Goal: Transaction & Acquisition: Obtain resource

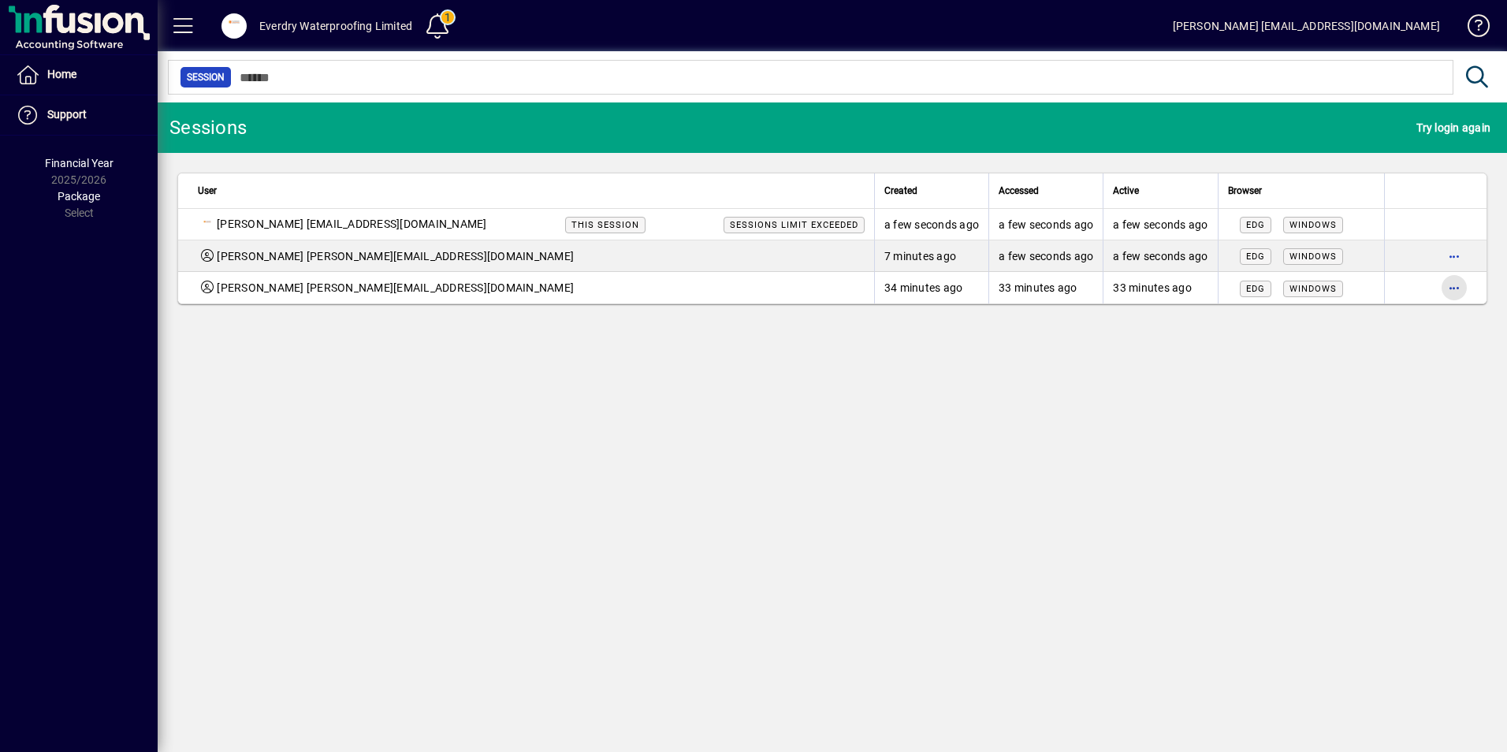
click at [1453, 289] on span "button" at bounding box center [1454, 288] width 38 height 38
click at [1337, 329] on span "Logout" at bounding box center [1388, 320] width 132 height 19
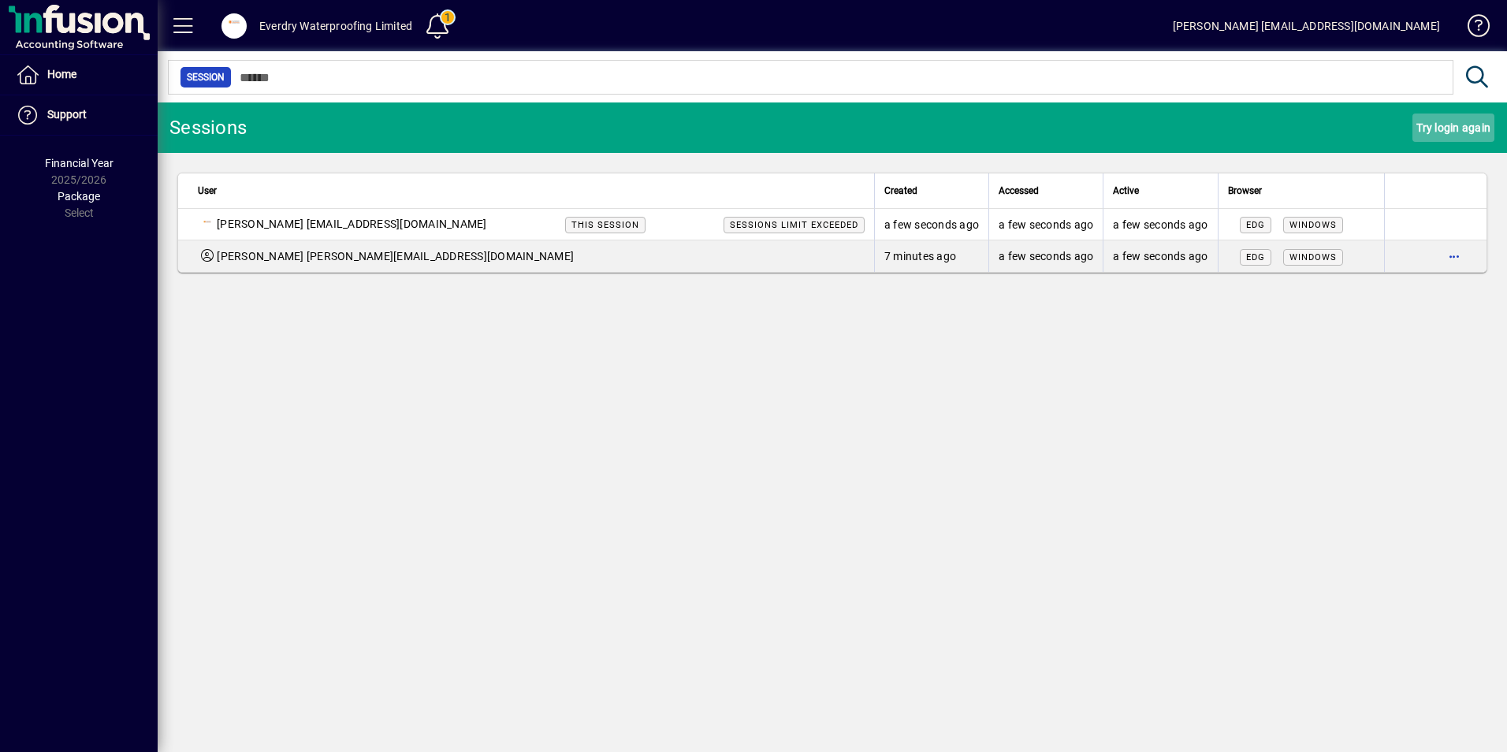
click at [1435, 128] on span "Try login again" at bounding box center [1453, 127] width 74 height 25
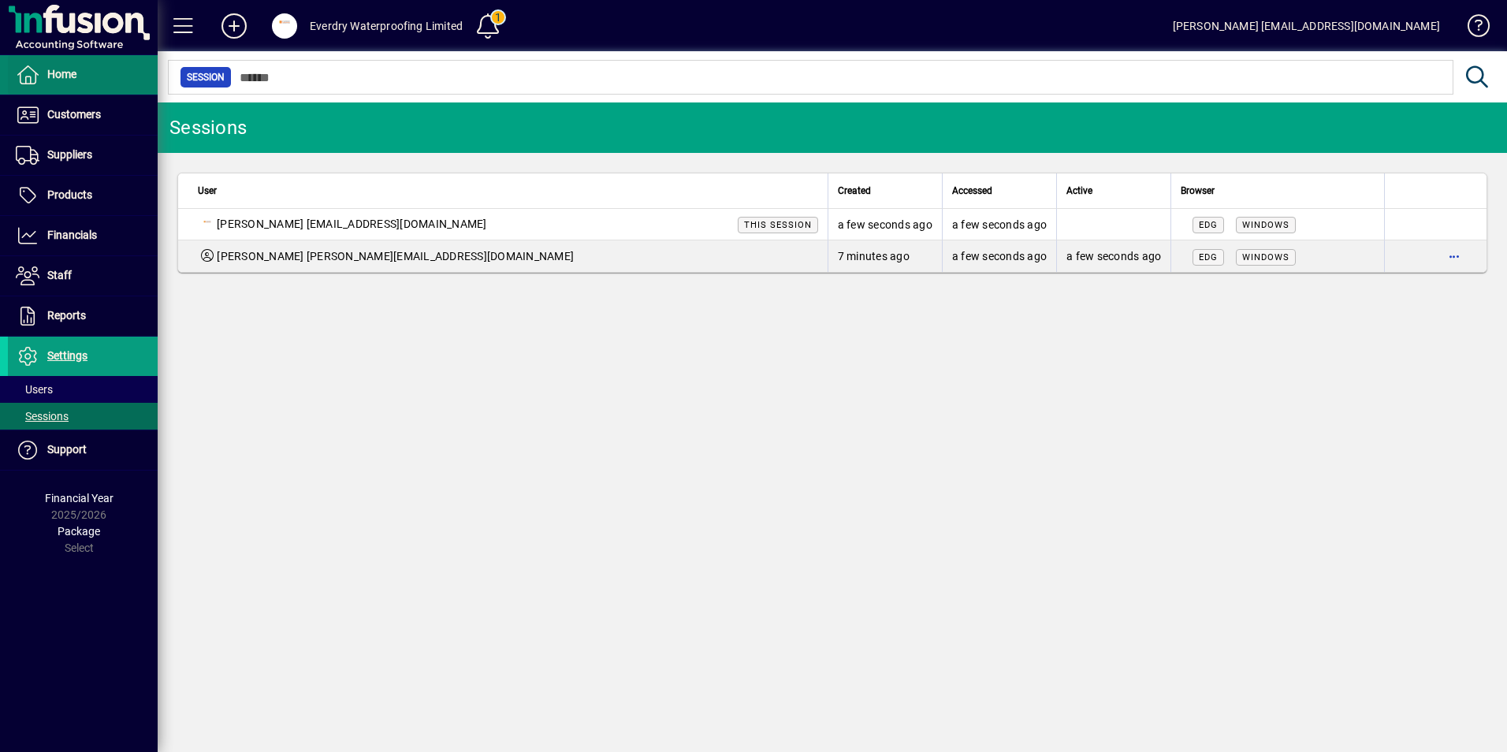
click at [85, 89] on span at bounding box center [83, 75] width 150 height 38
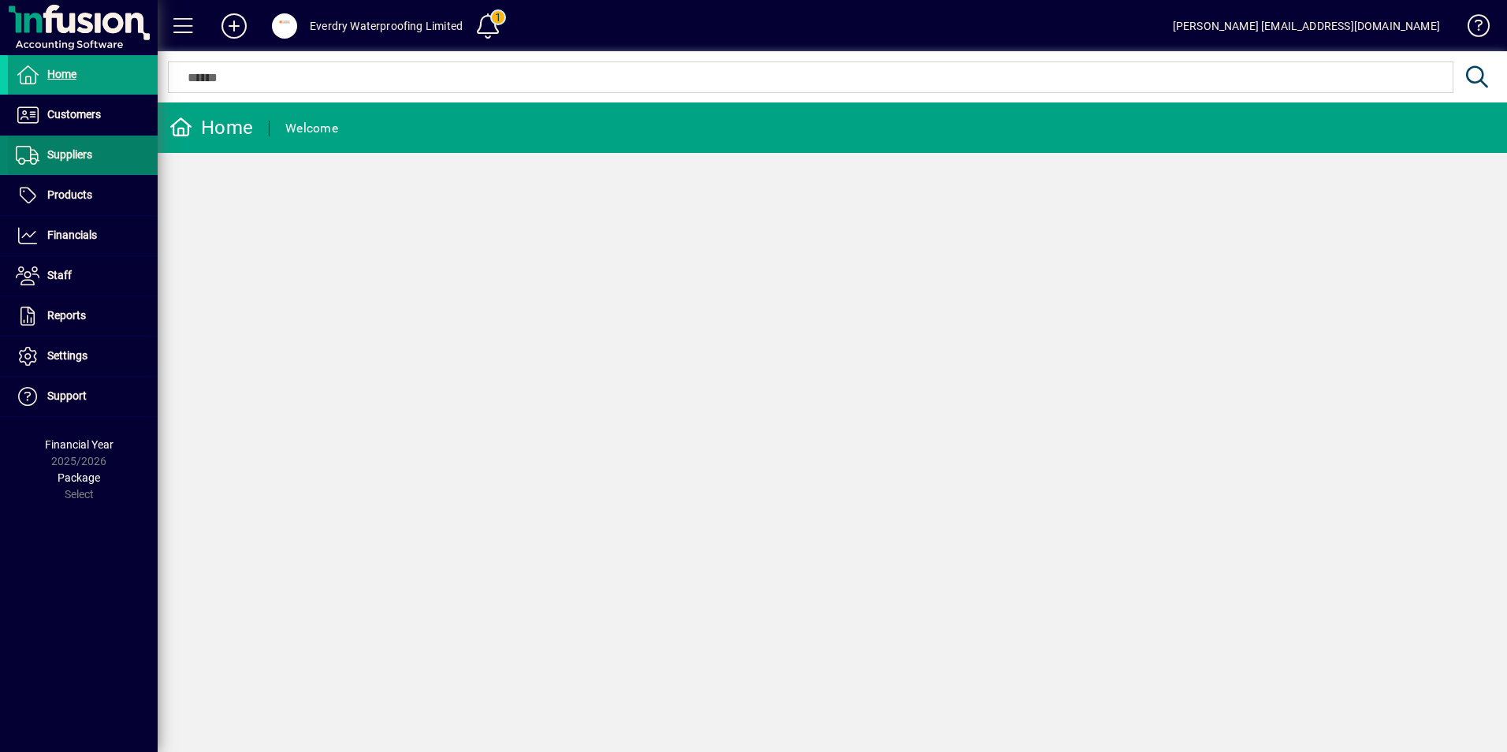
click at [76, 154] on span "Suppliers" at bounding box center [69, 154] width 45 height 13
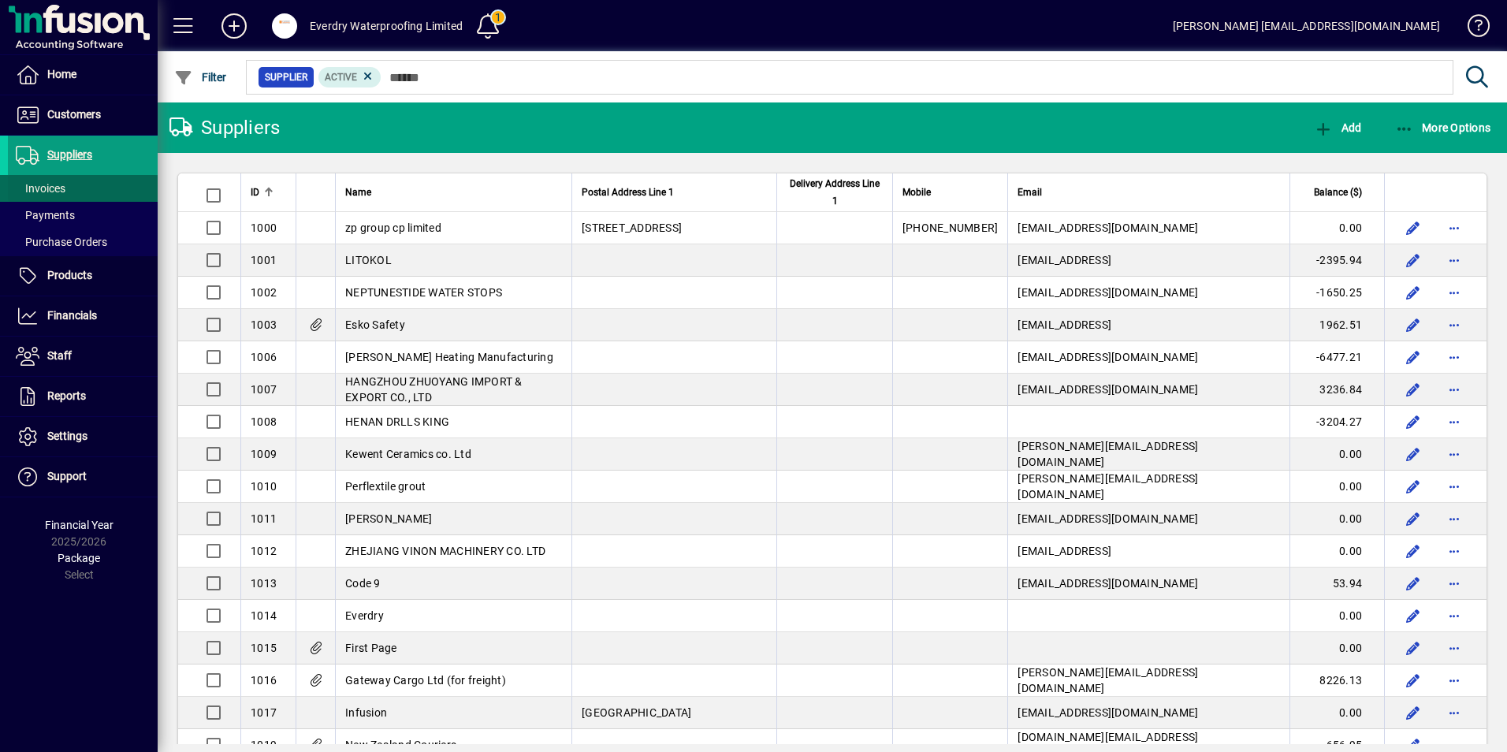
click at [50, 193] on span "Invoices" at bounding box center [41, 188] width 50 height 13
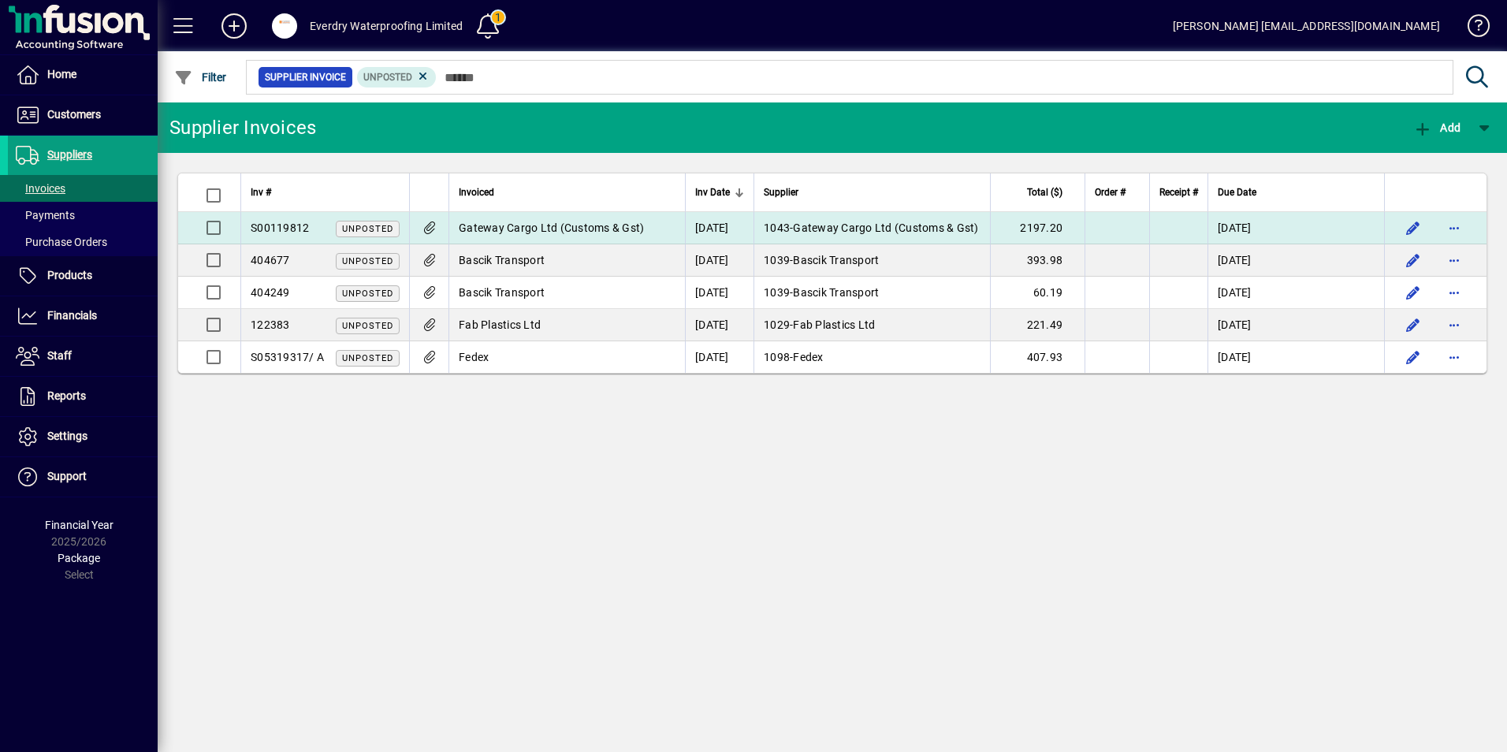
click at [504, 223] on span "Gateway Cargo Ltd (Customs & Gst)" at bounding box center [551, 227] width 185 height 13
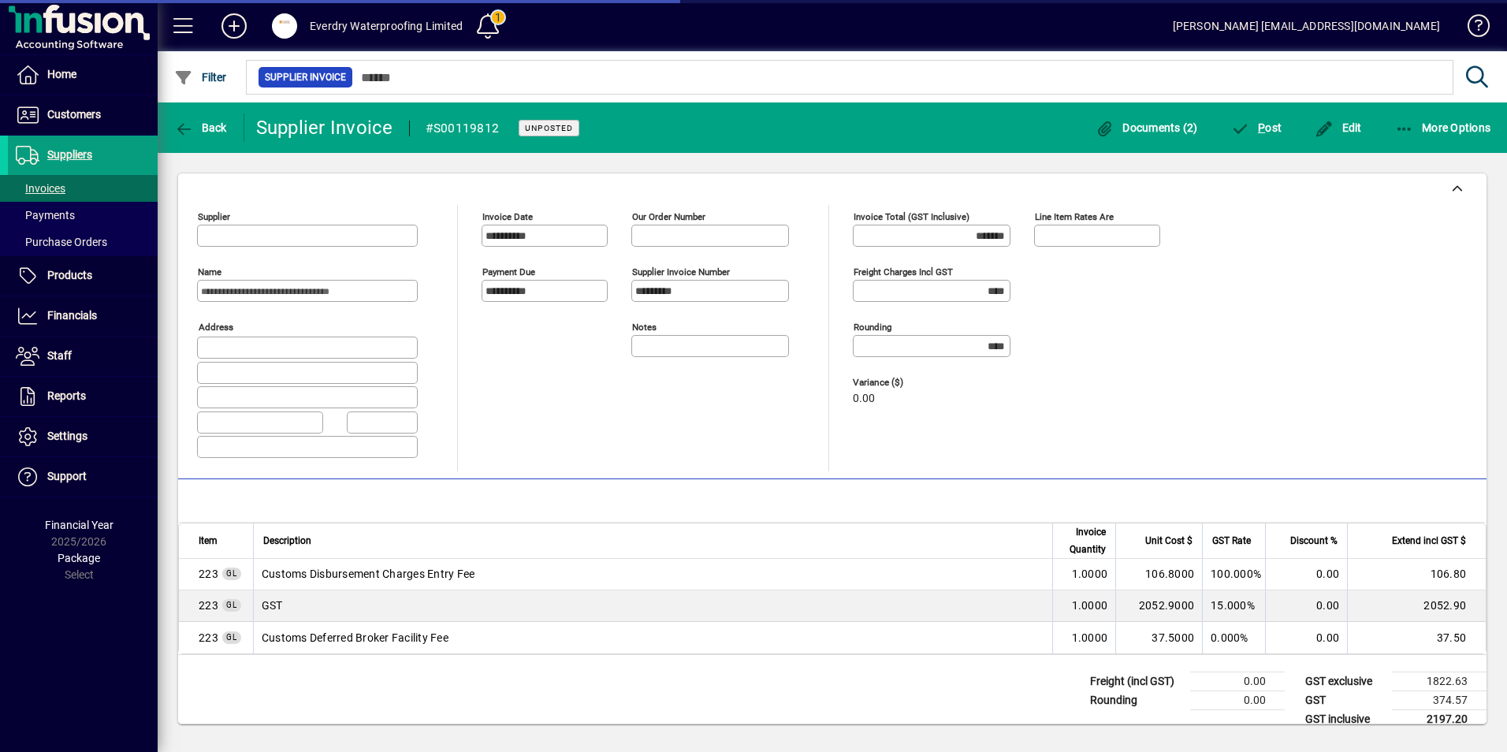
type input "**********"
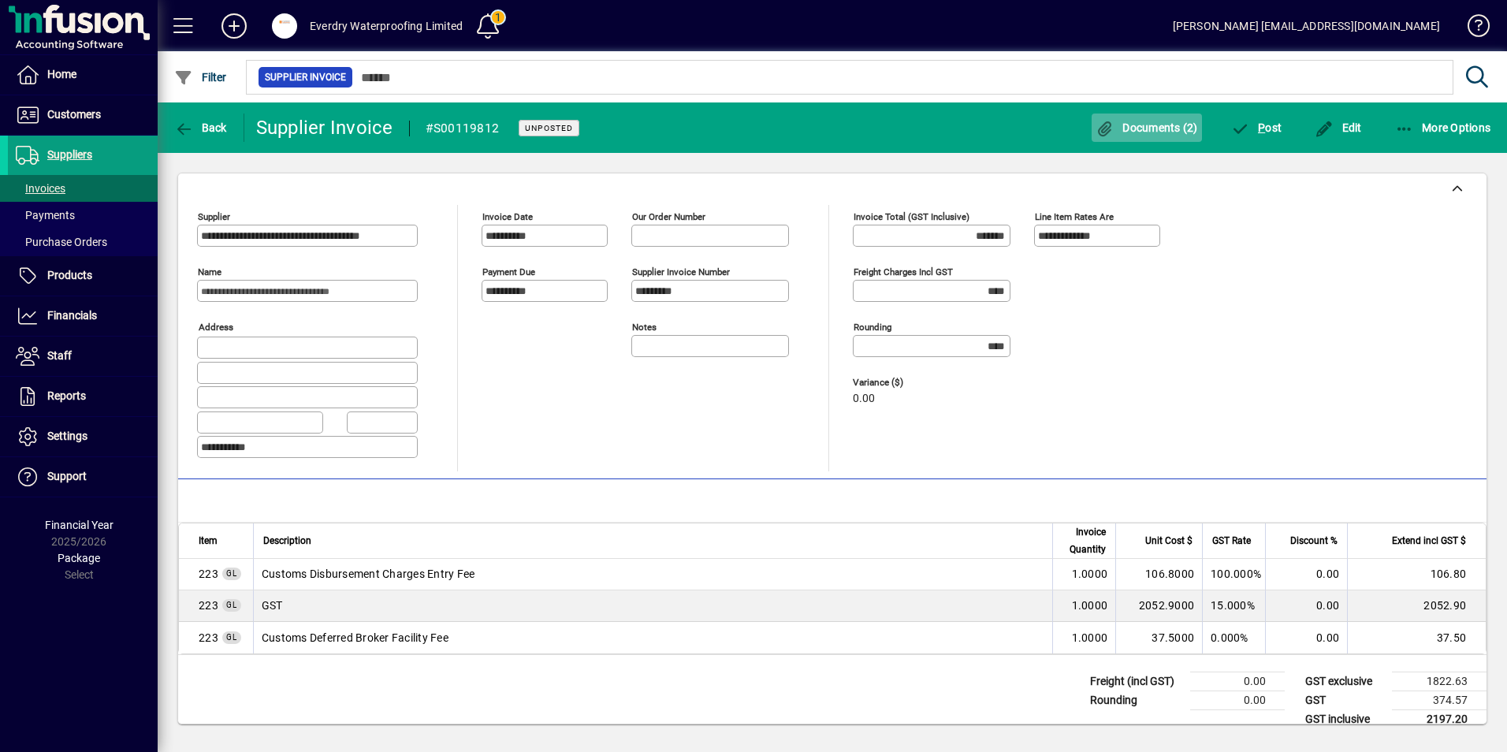
click at [1186, 130] on span "Documents (2)" at bounding box center [1147, 127] width 102 height 13
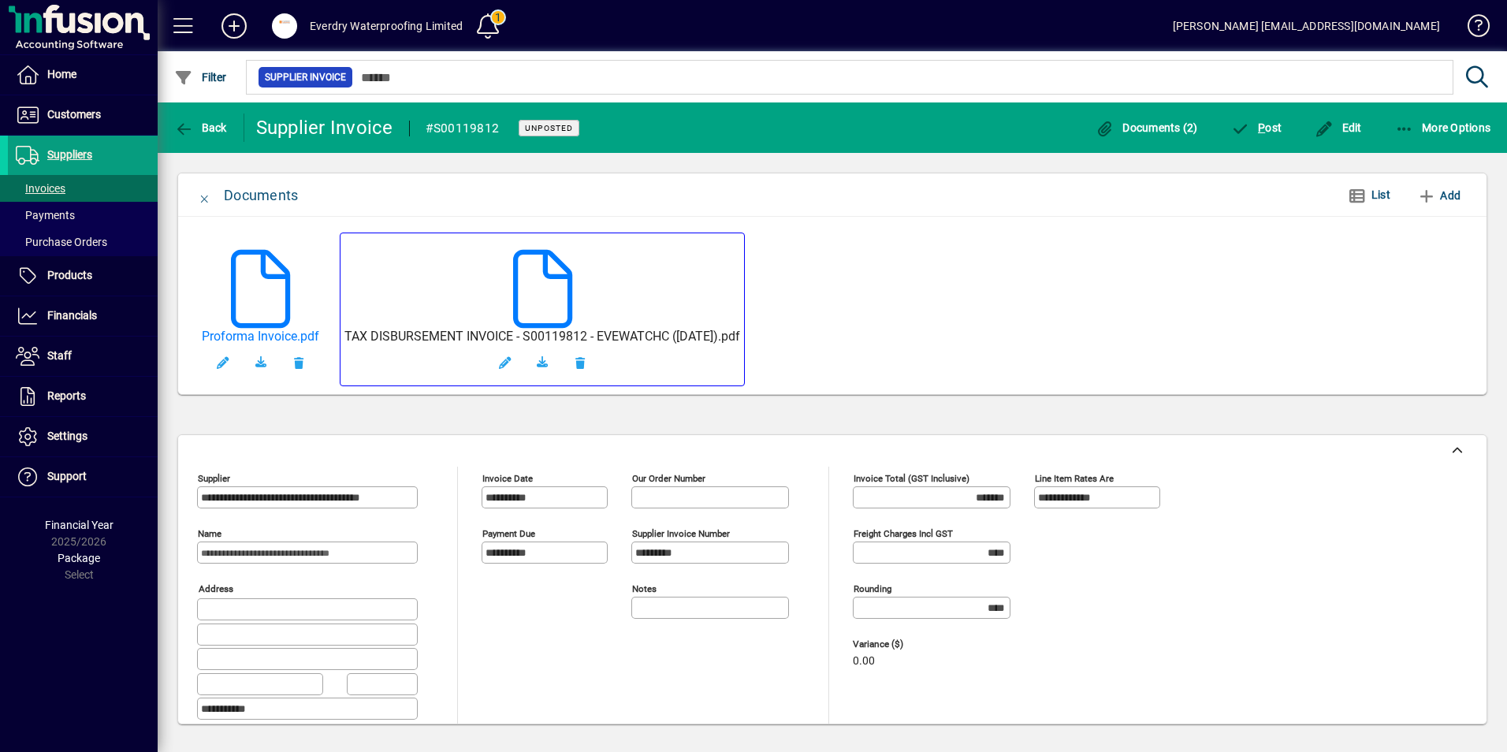
click at [385, 335] on h5 "TAX DISBURSEMENT INVOICE - S00119812 - EVEWATCHC (03-Sep-25).pdf" at bounding box center [542, 336] width 396 height 15
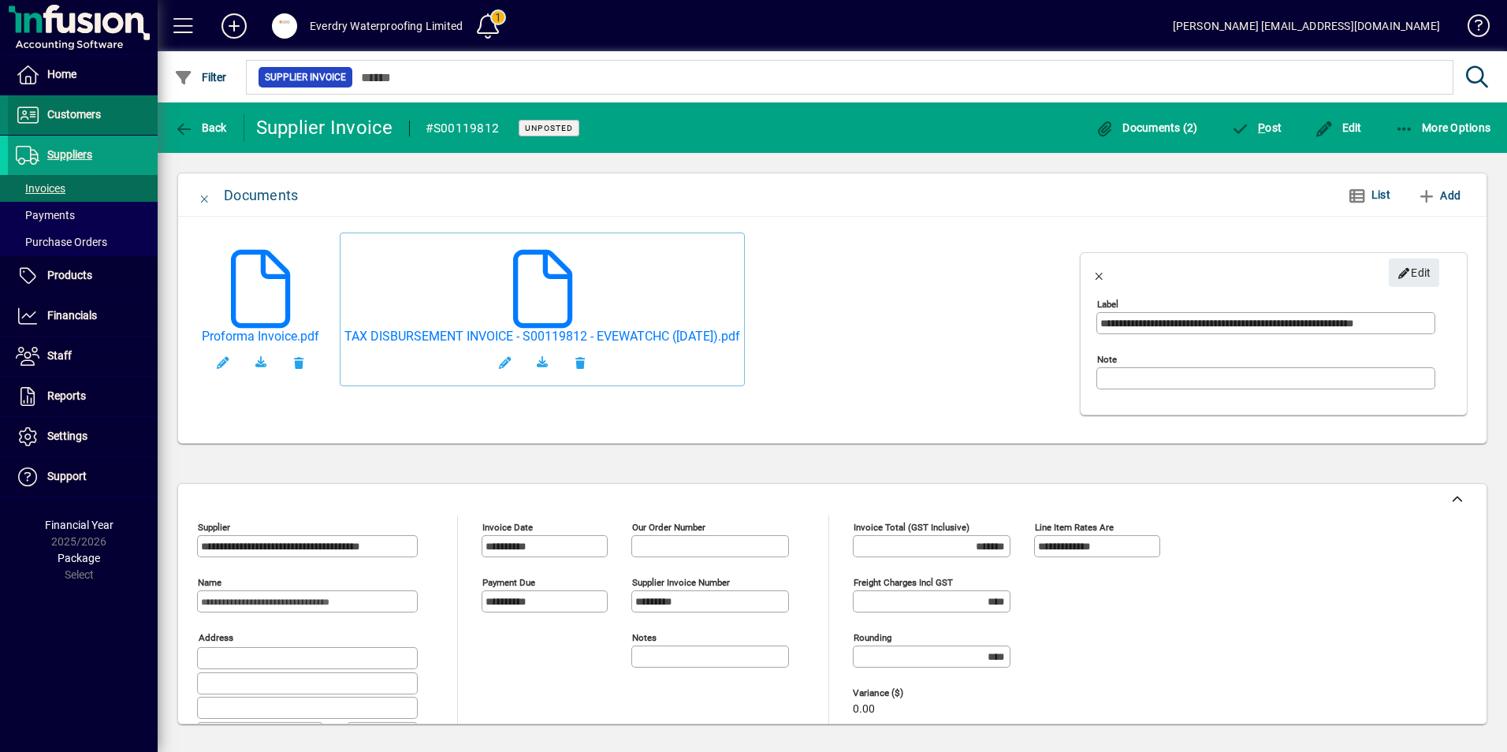
click at [91, 113] on span "Customers" at bounding box center [74, 114] width 54 height 13
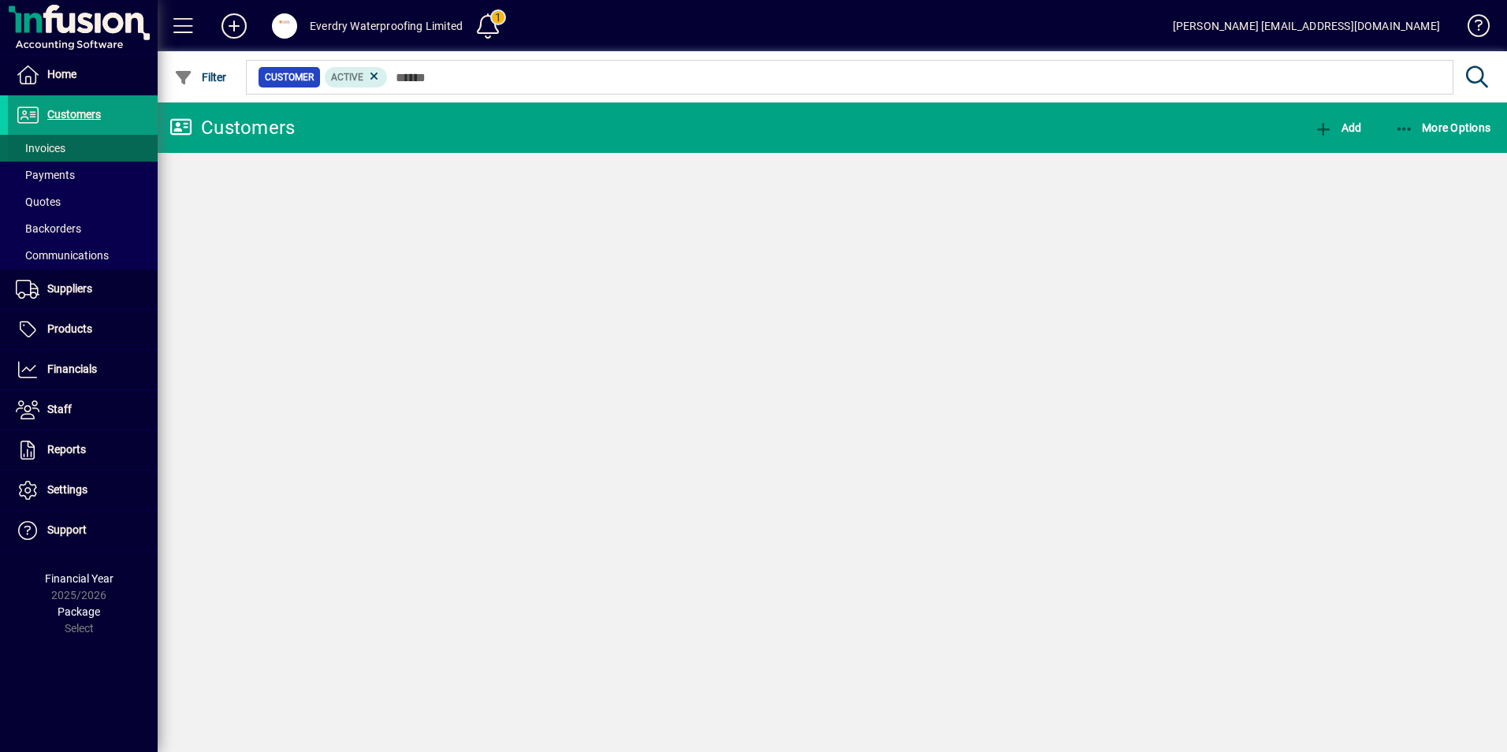
click at [46, 149] on span "Invoices" at bounding box center [41, 148] width 50 height 13
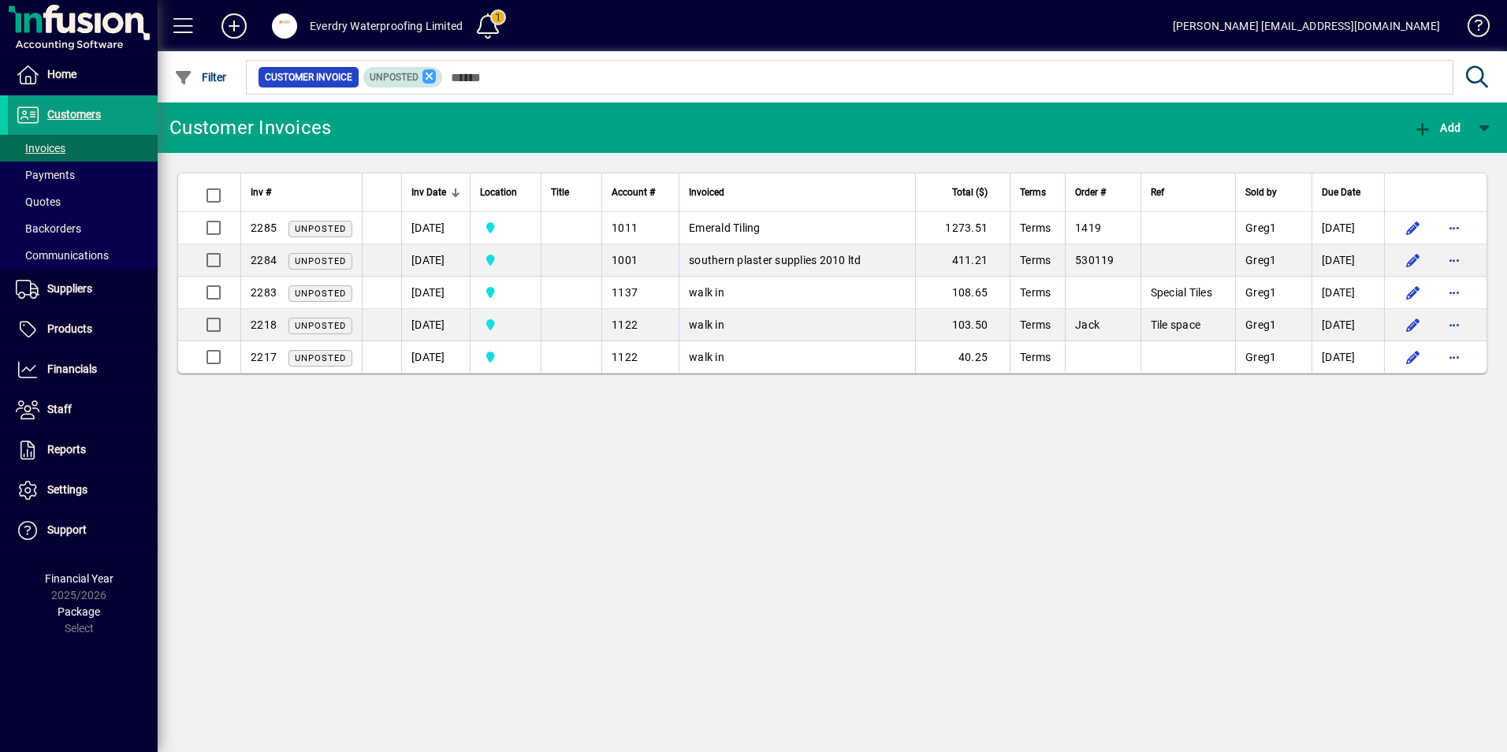
click at [426, 76] on icon at bounding box center [429, 76] width 14 height 14
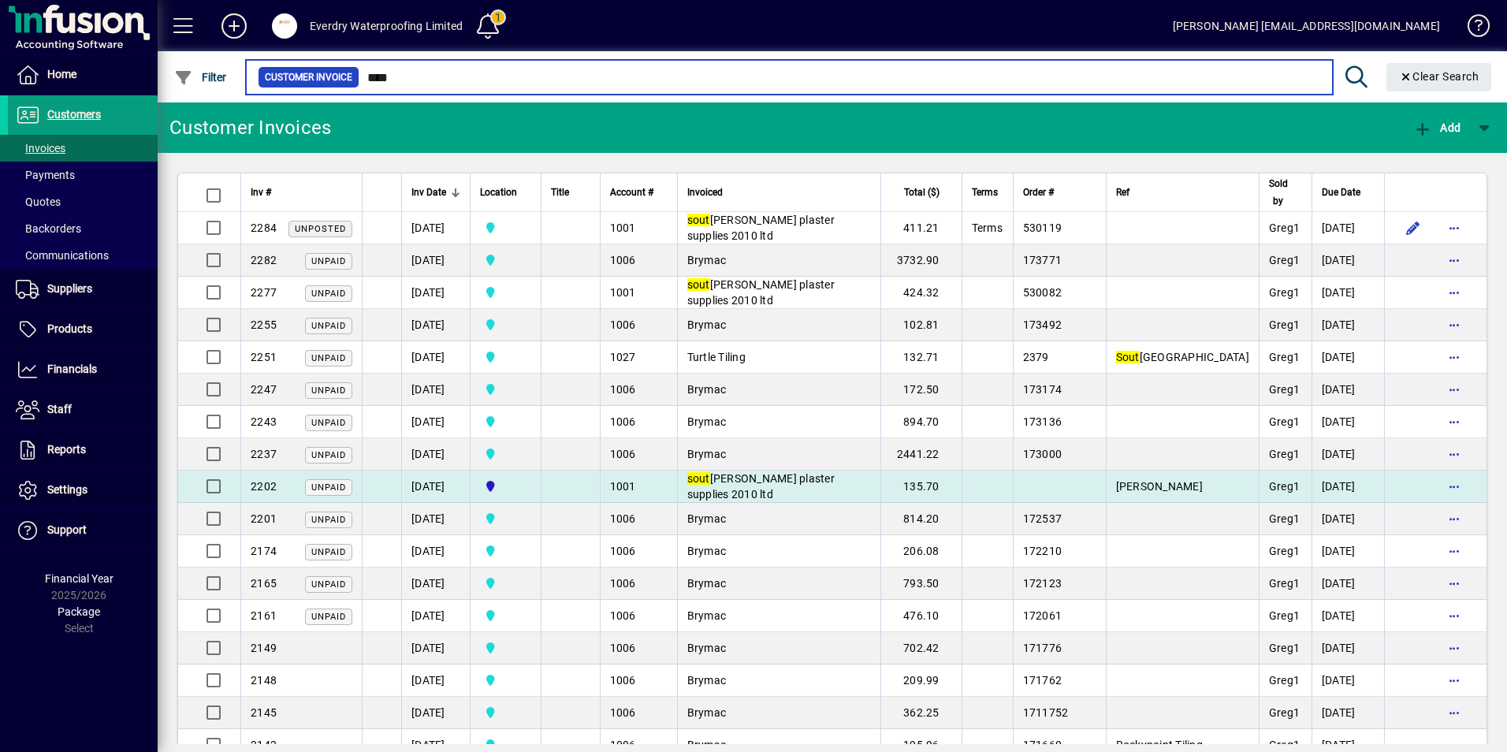
type input "****"
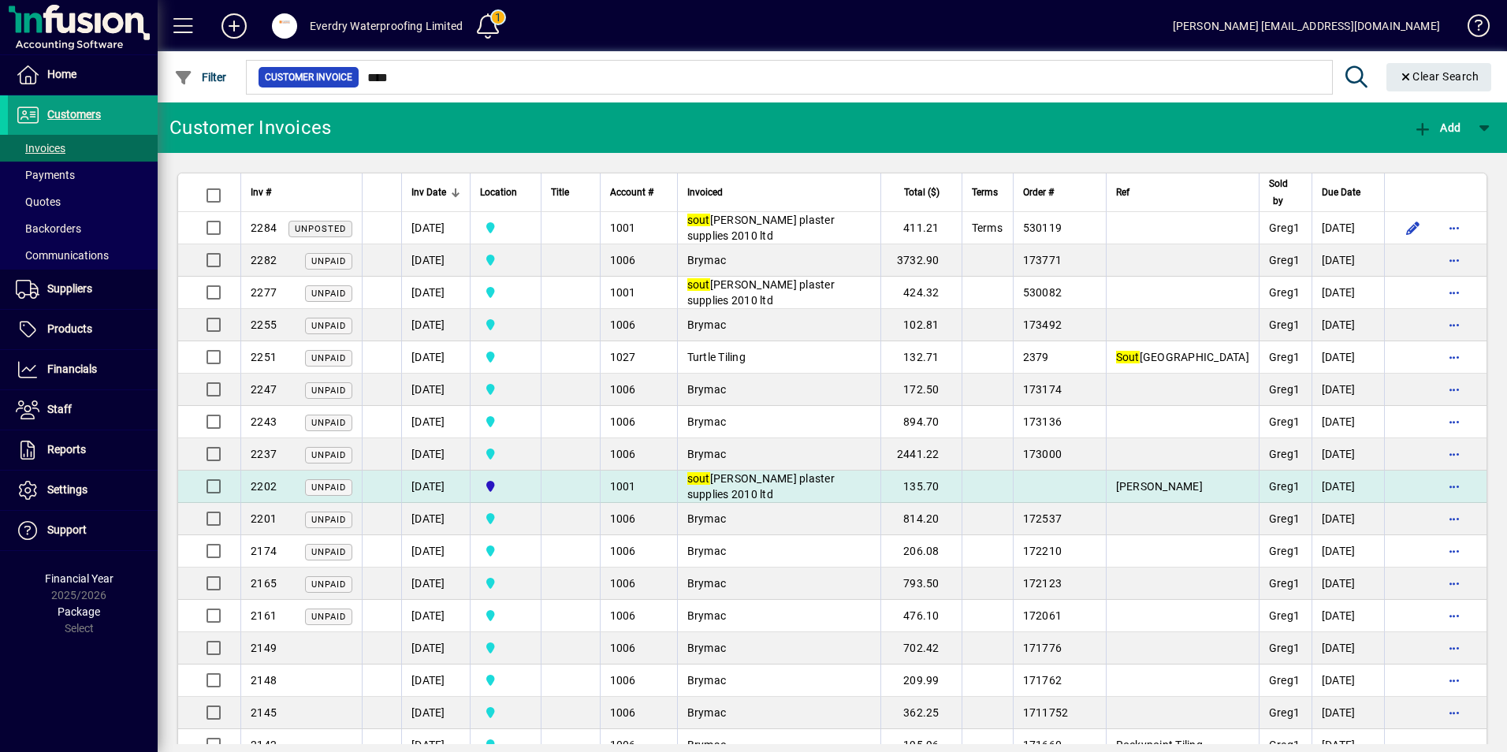
click at [284, 486] on div "2202 Unpaid" at bounding box center [302, 486] width 102 height 17
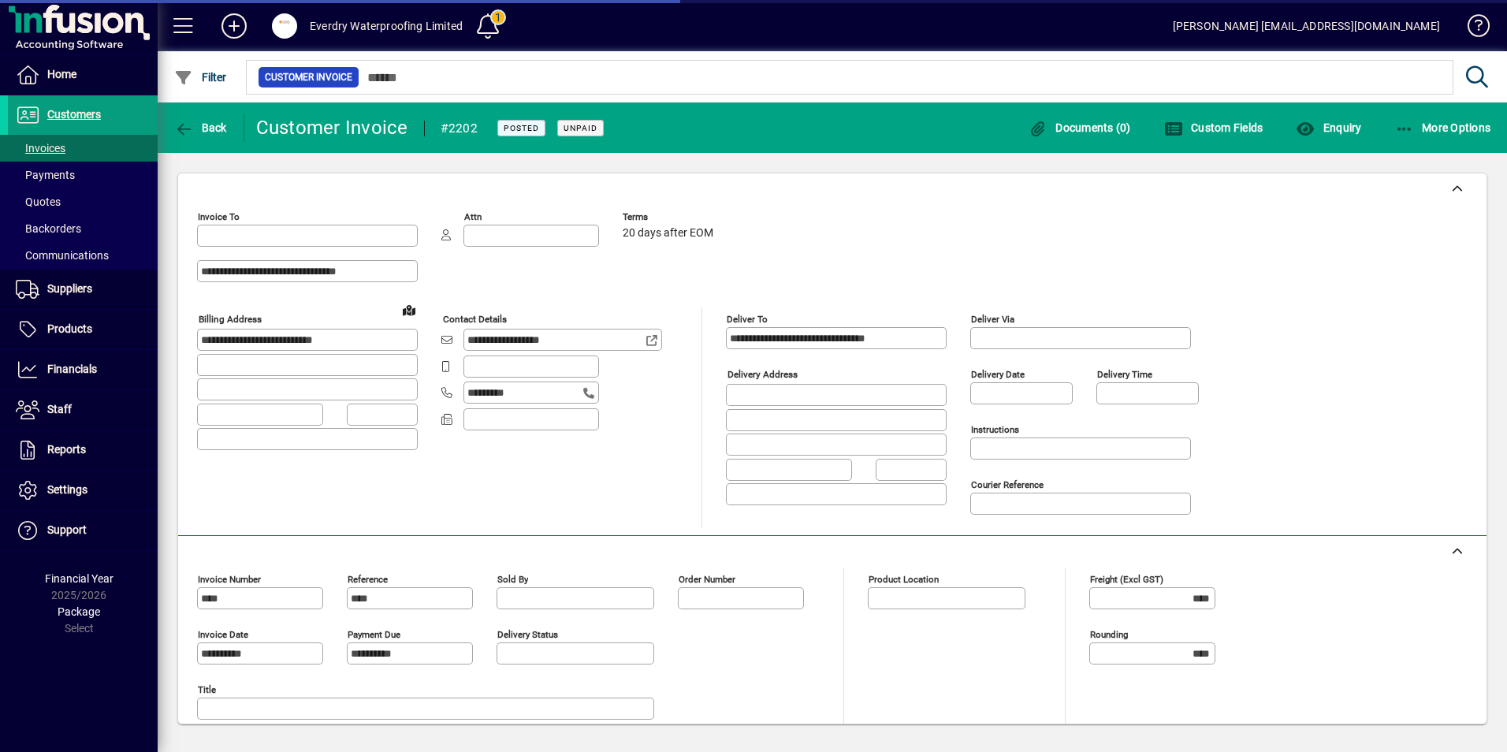
type input "**********"
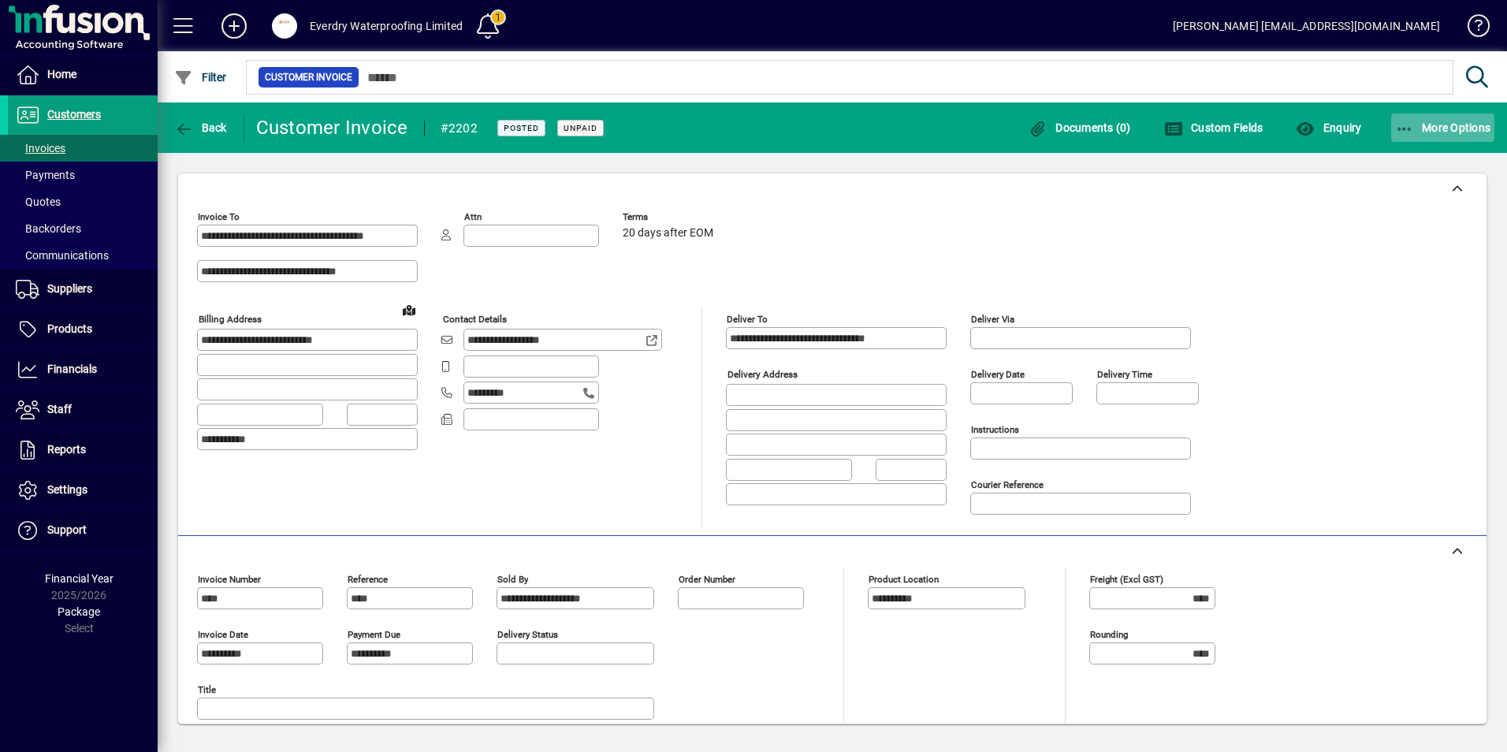
click at [1409, 122] on icon "button" at bounding box center [1405, 129] width 20 height 16
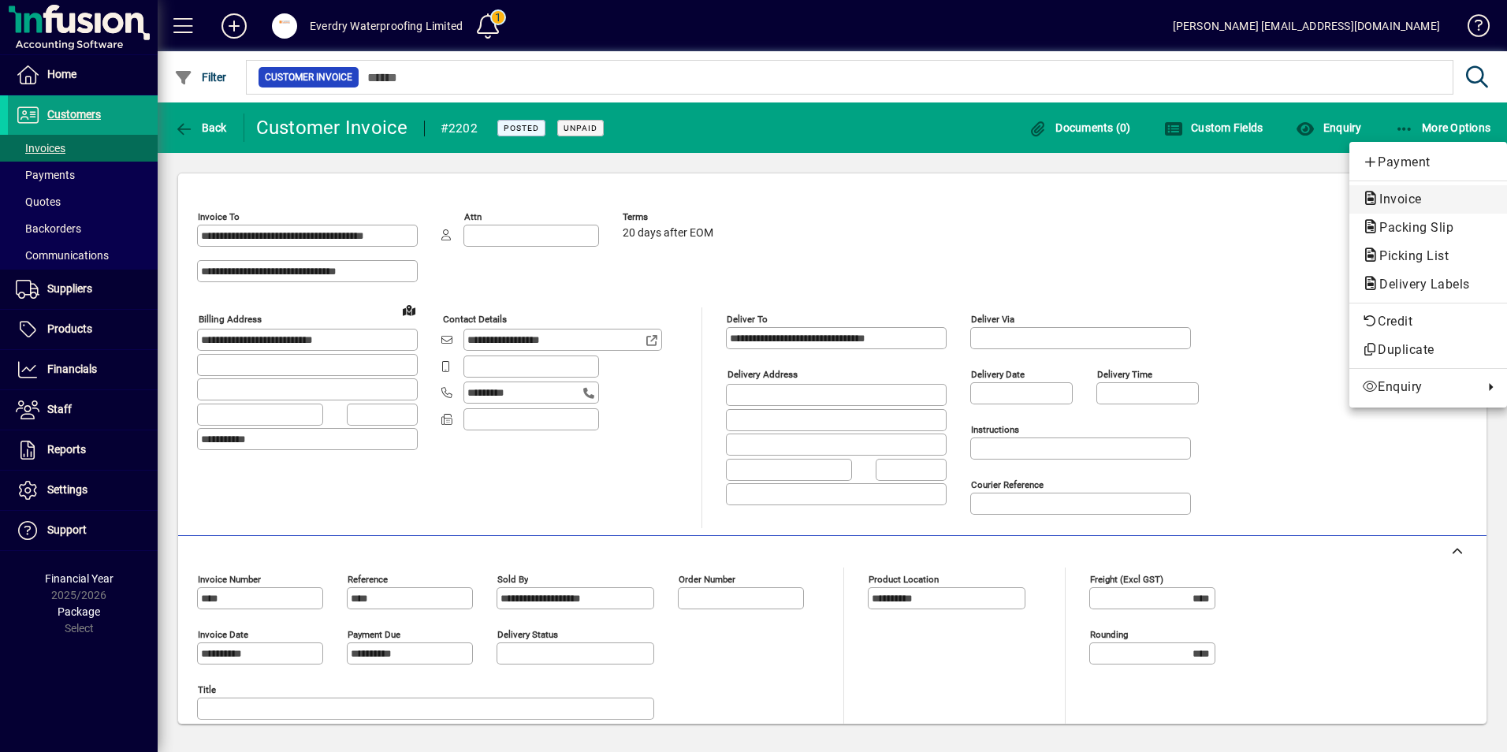
click at [1398, 201] on span "Invoice" at bounding box center [1396, 199] width 68 height 15
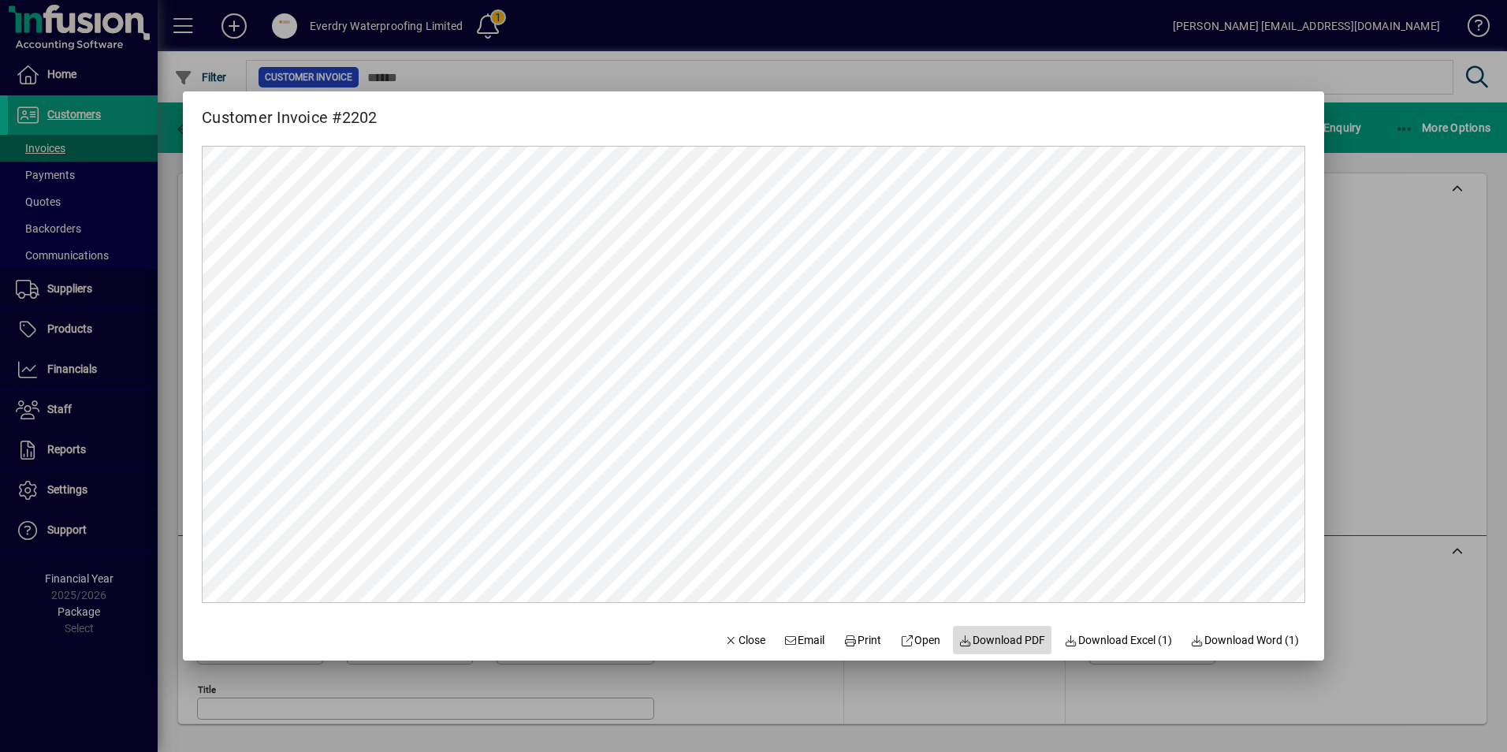
click at [1030, 643] on span "Download PDF" at bounding box center [1002, 640] width 87 height 17
click at [742, 635] on span "Close" at bounding box center [744, 640] width 41 height 17
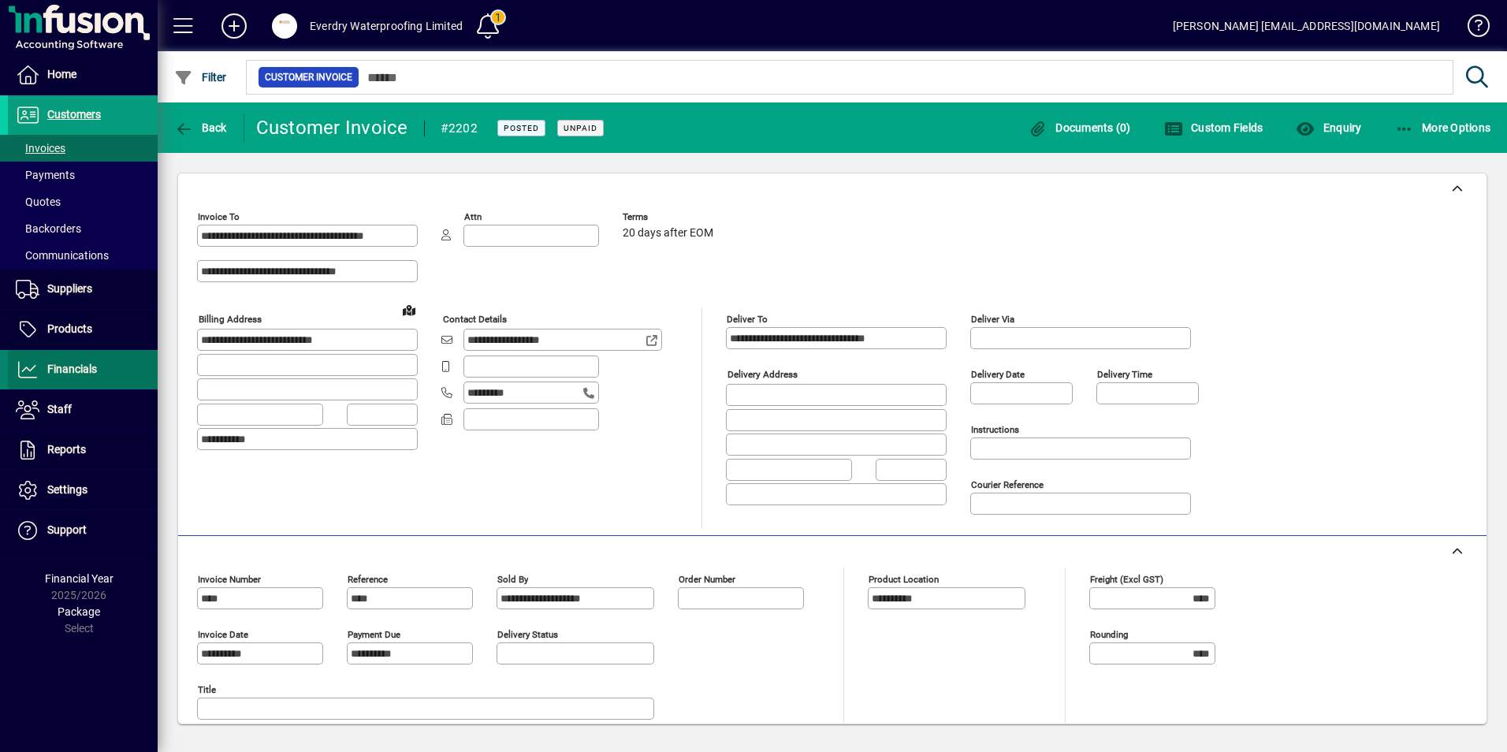
click at [53, 370] on span "Financials" at bounding box center [72, 369] width 50 height 13
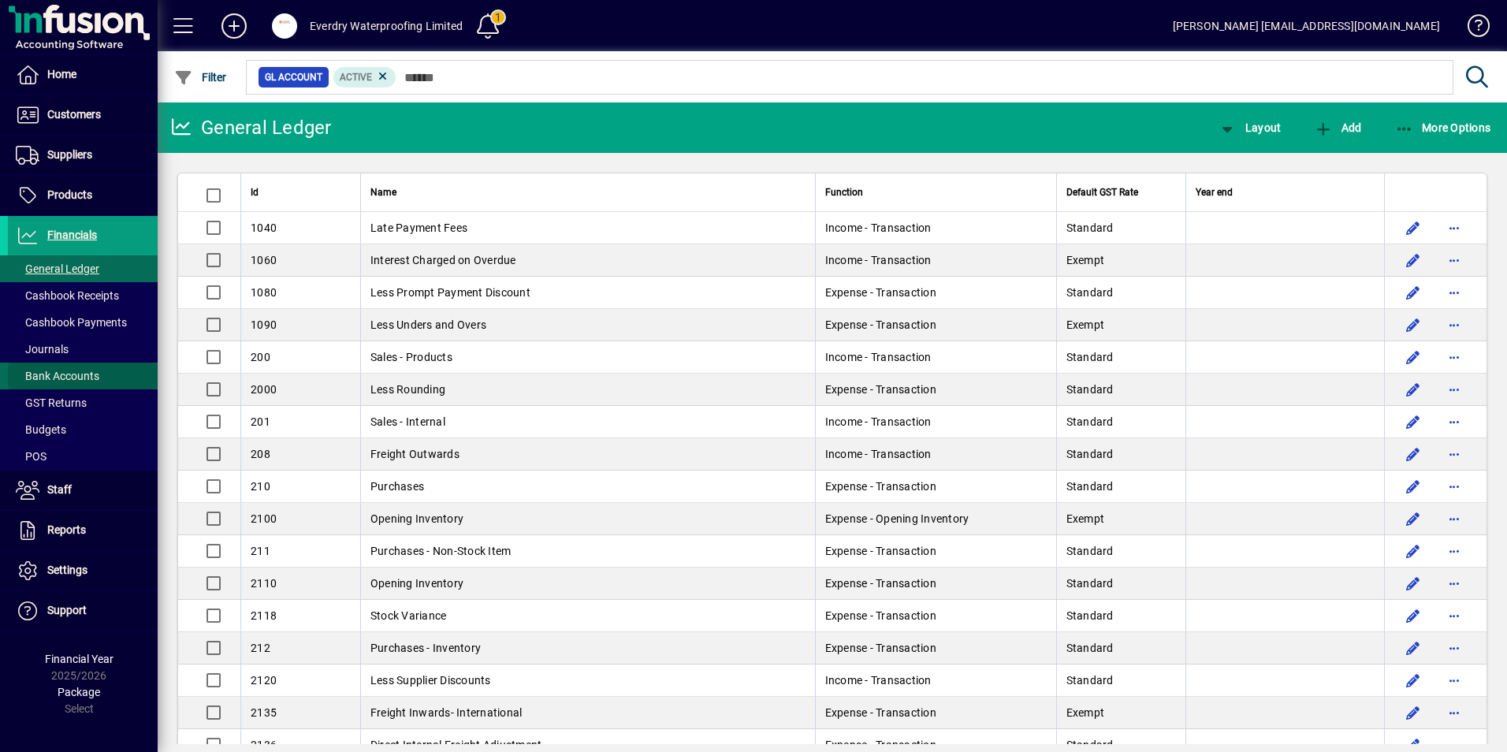
click at [69, 370] on span "Bank Accounts" at bounding box center [58, 376] width 84 height 13
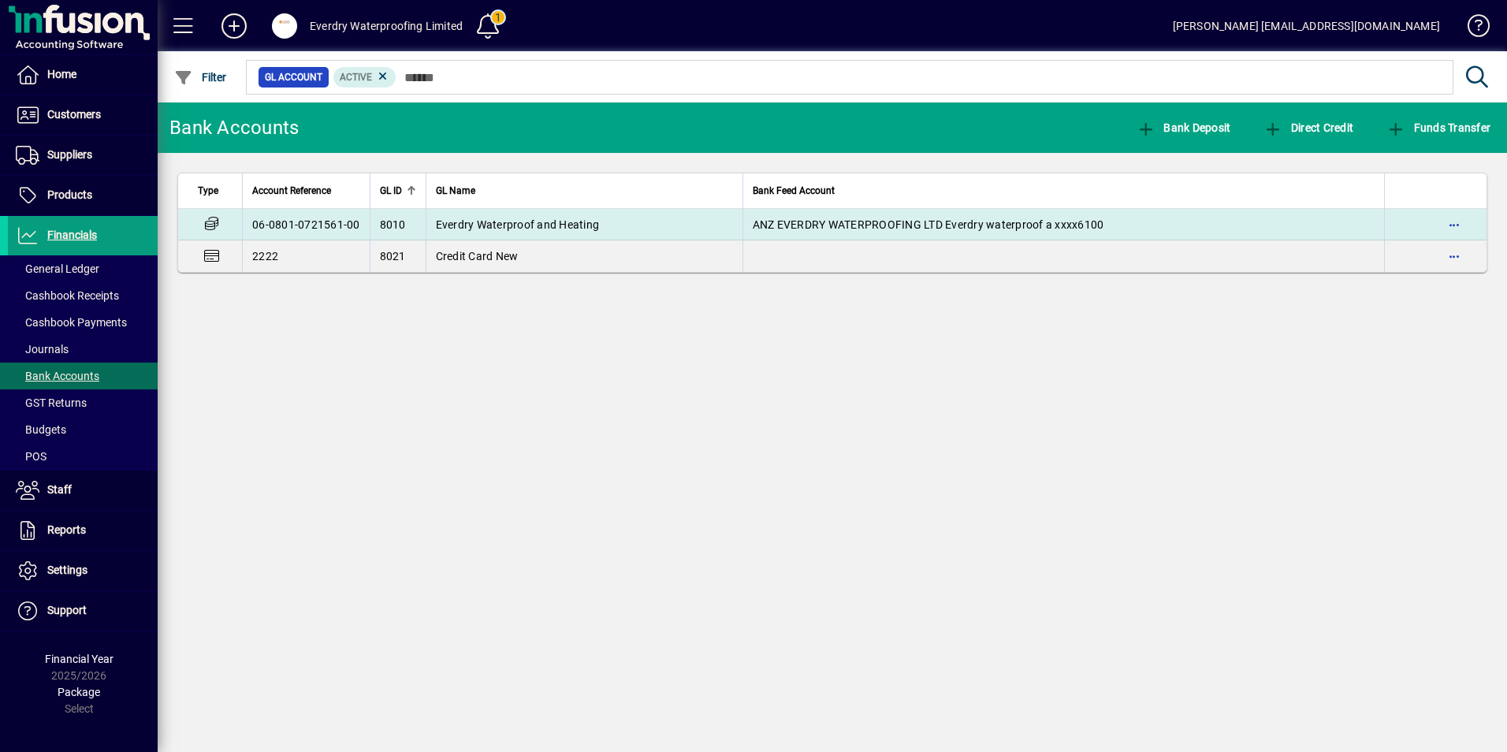
click at [478, 226] on span "Everdry Waterproof and Heating" at bounding box center [518, 224] width 164 height 13
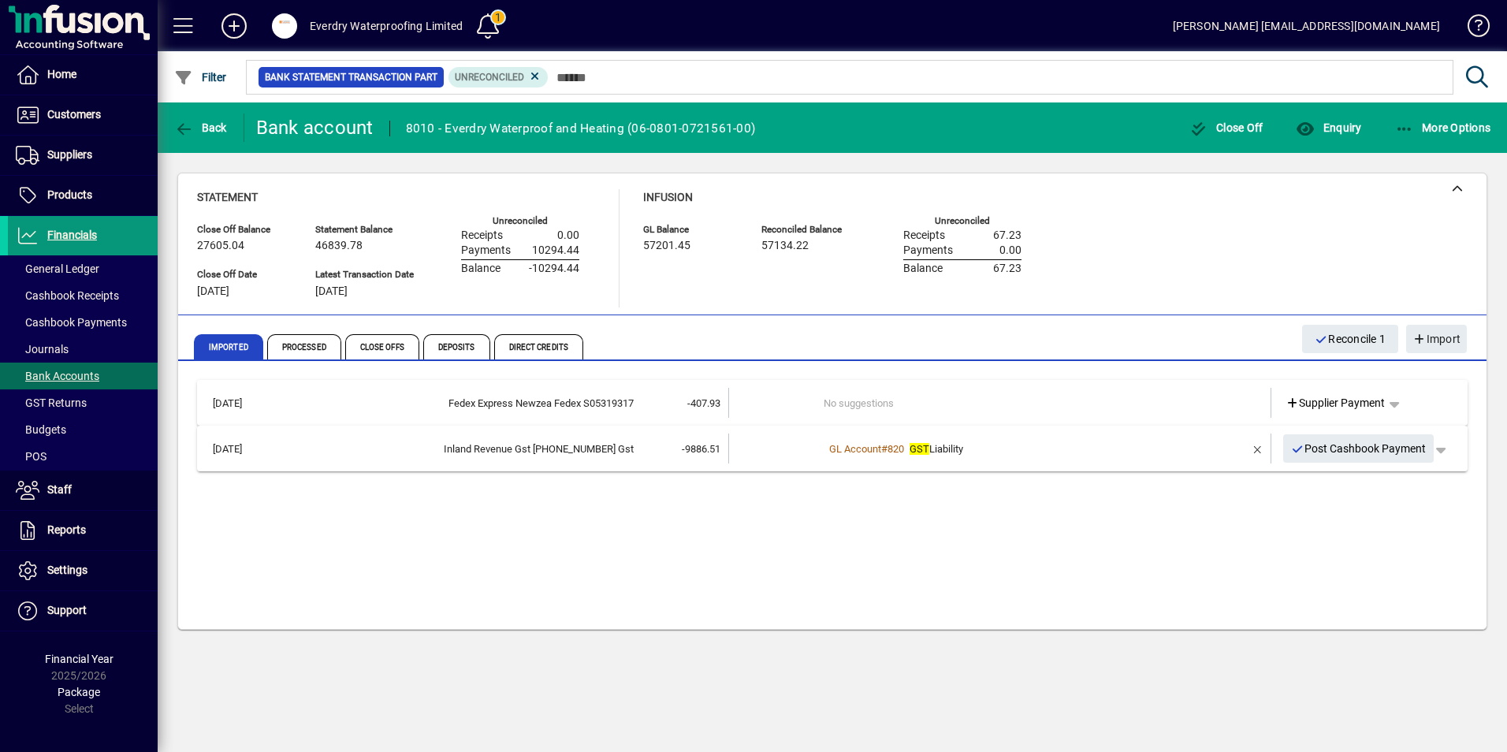
click at [42, 218] on span at bounding box center [83, 236] width 150 height 38
